Goal: Manage account settings

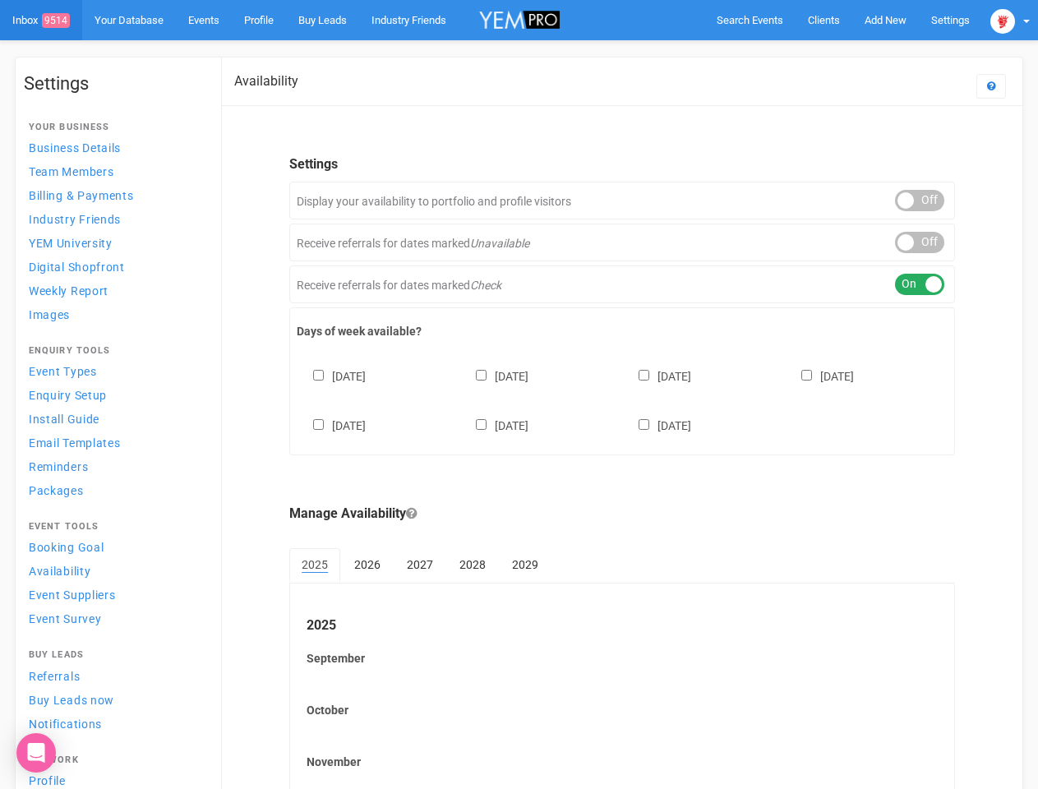
click at [518, 394] on div "[DATE] [DATE] [DATE] [DATE] [DATE] [DATE] [DATE]" at bounding box center [622, 392] width 651 height 99
click at [749, 20] on span "Search Events" at bounding box center [749, 20] width 67 height 12
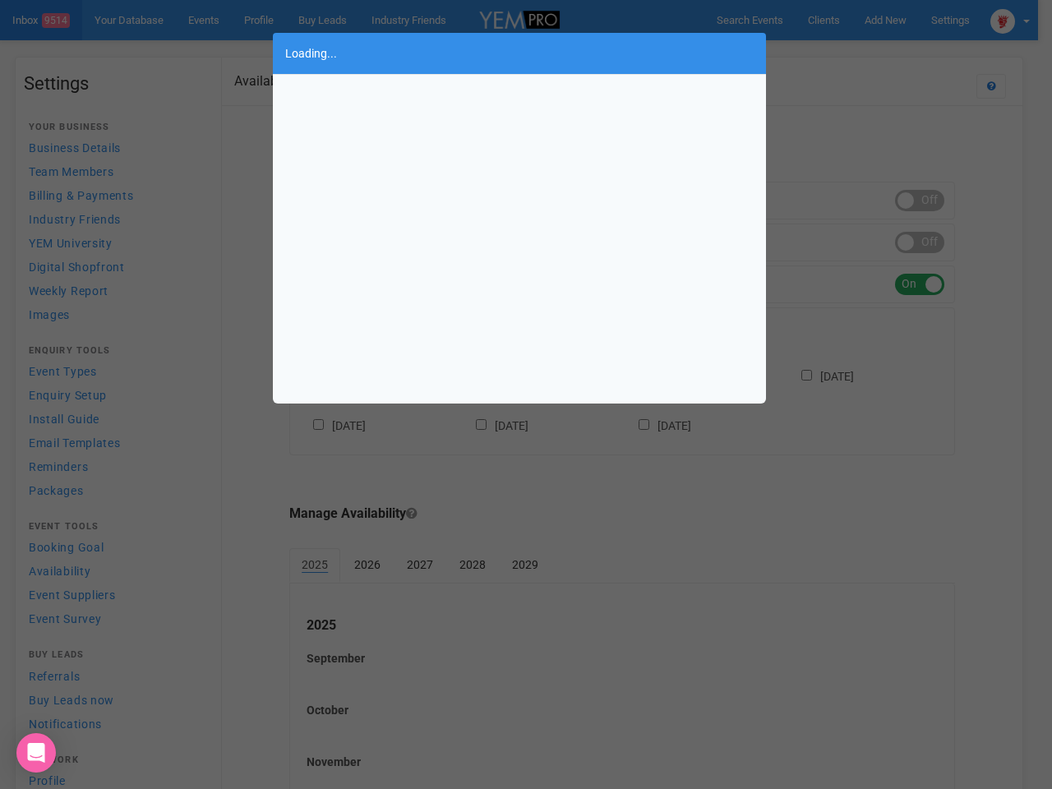
click at [885, 20] on div "Loading..." at bounding box center [526, 394] width 1052 height 789
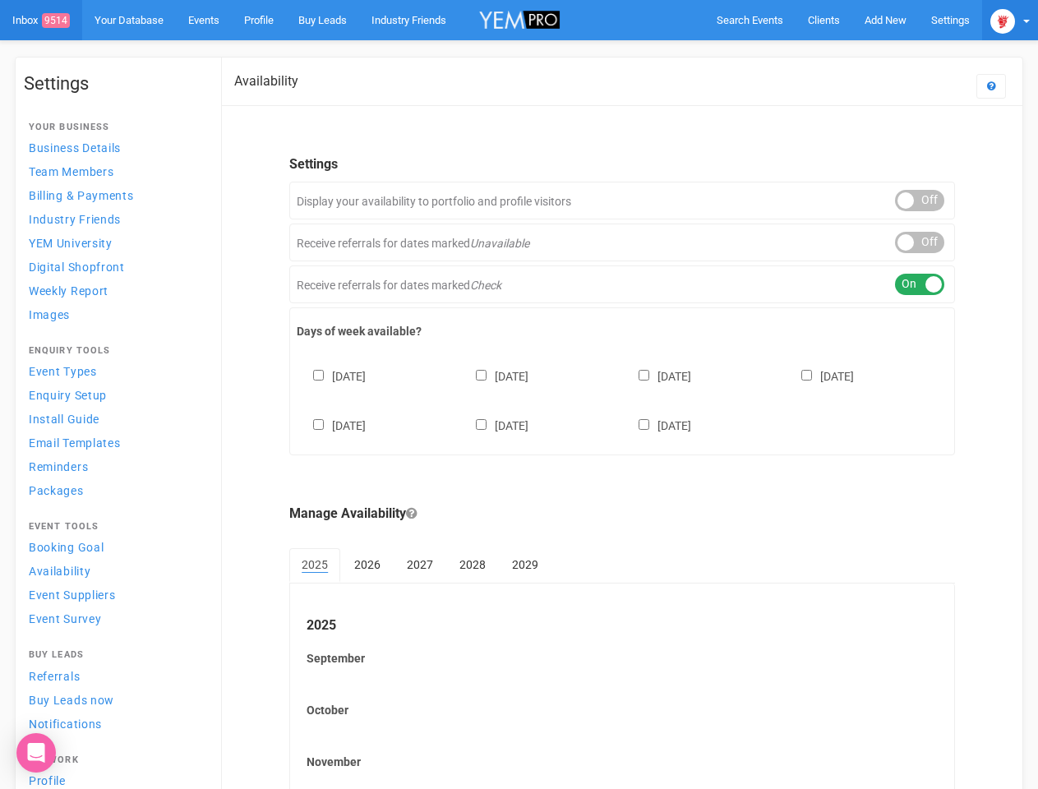
click at [1010, 20] on img at bounding box center [1002, 21] width 25 height 25
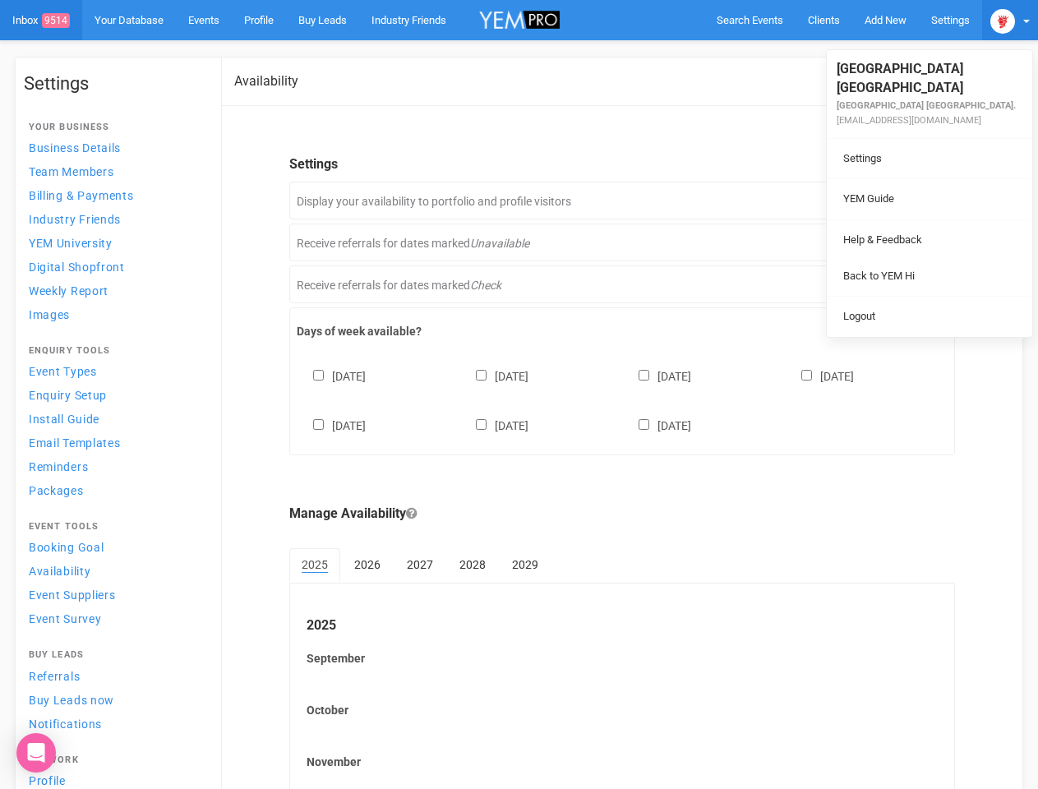
click at [919, 219] on li at bounding box center [928, 219] width 205 height 1
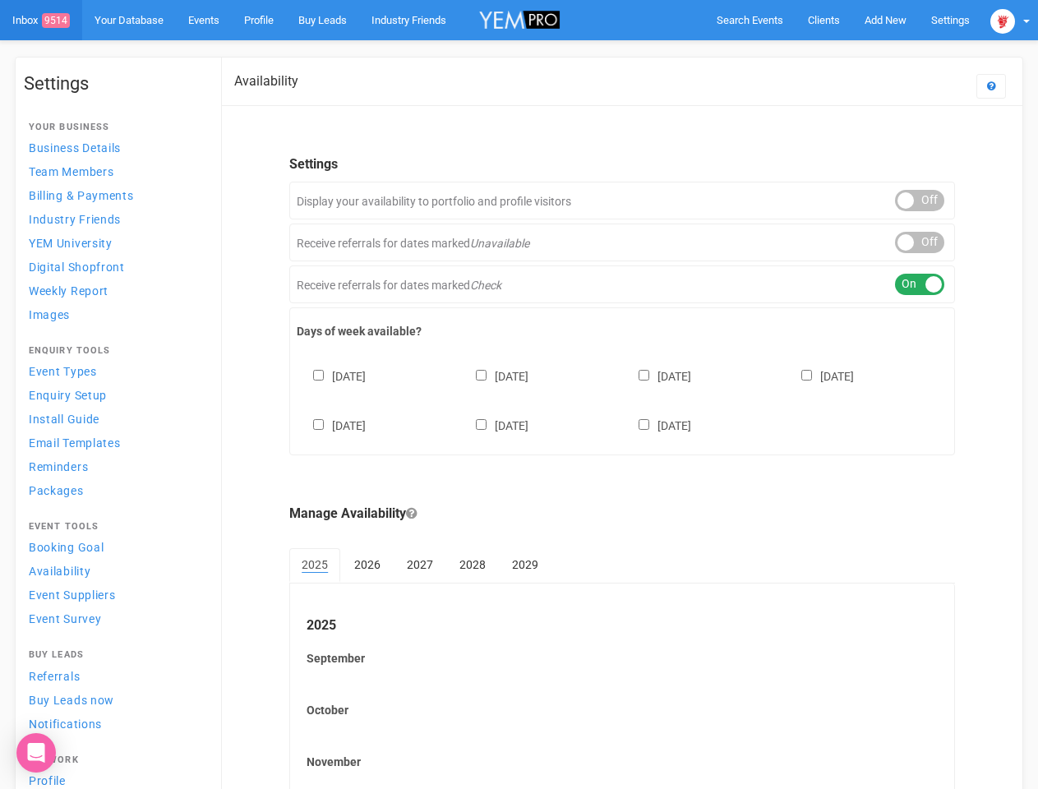
click at [919, 242] on div "ON OFF" at bounding box center [919, 242] width 49 height 21
click at [919, 284] on div "ON OFF" at bounding box center [919, 284] width 49 height 21
click at [622, 398] on div "[DATE] [DATE] [DATE] [DATE] [DATE] [DATE] [DATE]" at bounding box center [622, 392] width 651 height 99
